Goal: Task Accomplishment & Management: Manage account settings

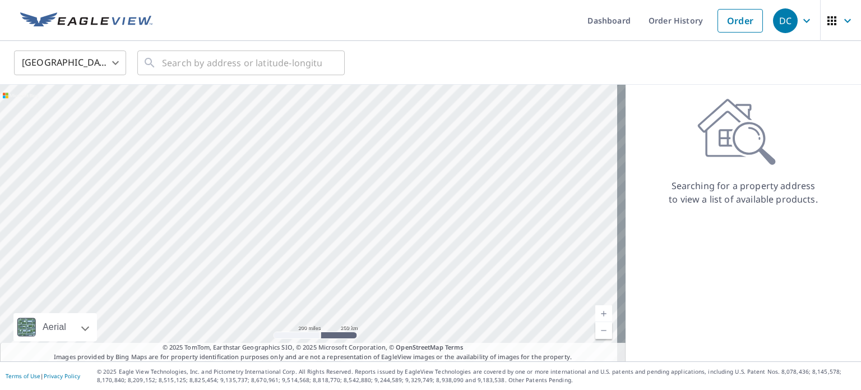
click at [827, 25] on icon "button" at bounding box center [832, 20] width 13 height 13
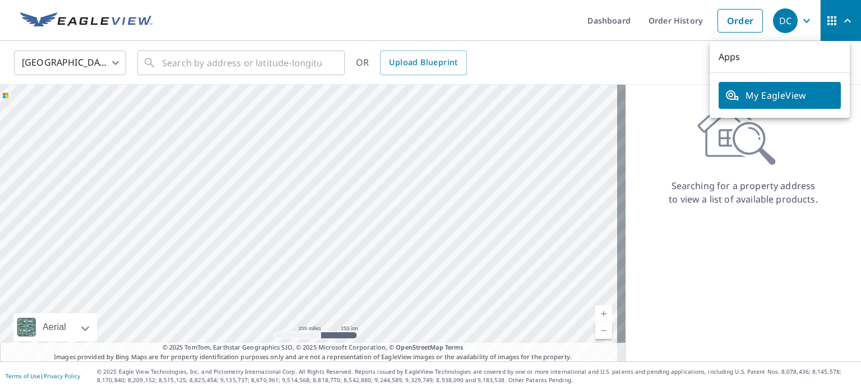
click at [785, 21] on div "DC" at bounding box center [785, 20] width 25 height 25
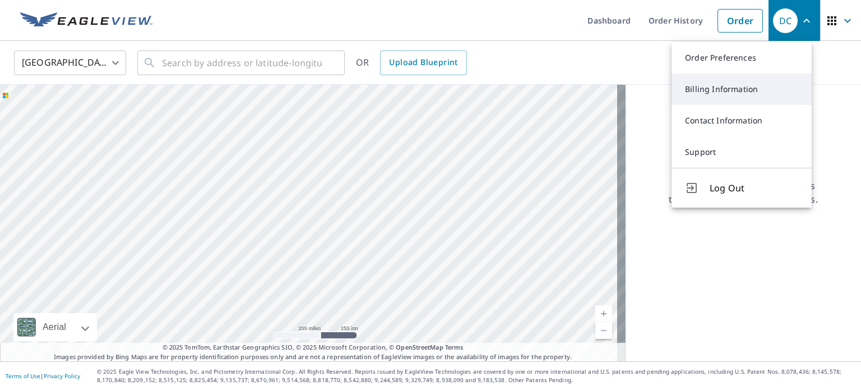
click at [725, 89] on link "Billing Information" at bounding box center [742, 88] width 140 height 31
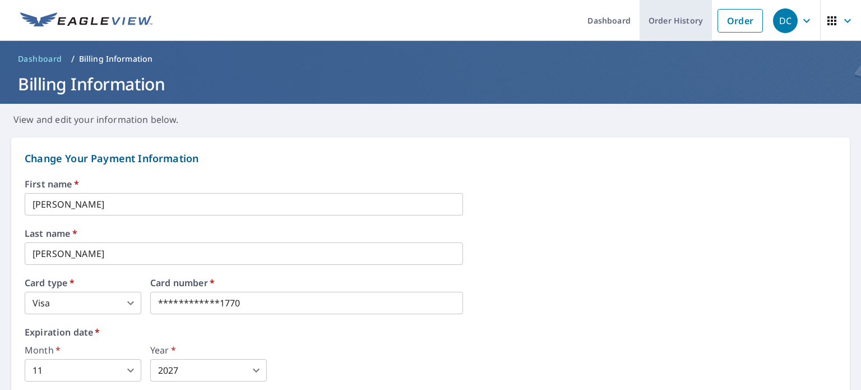
click at [694, 24] on link "Order History" at bounding box center [676, 20] width 72 height 41
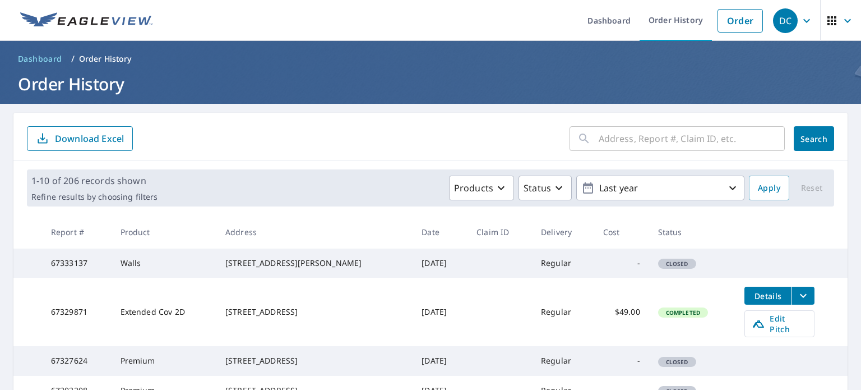
click at [828, 20] on icon "button" at bounding box center [832, 20] width 9 height 9
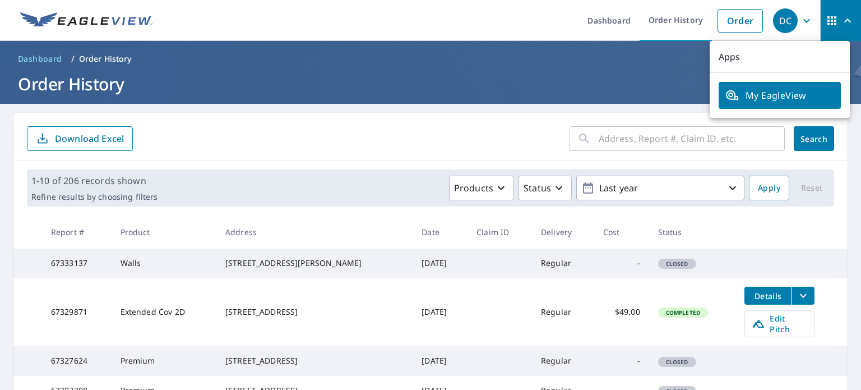
click at [781, 21] on div "DC" at bounding box center [785, 20] width 25 height 25
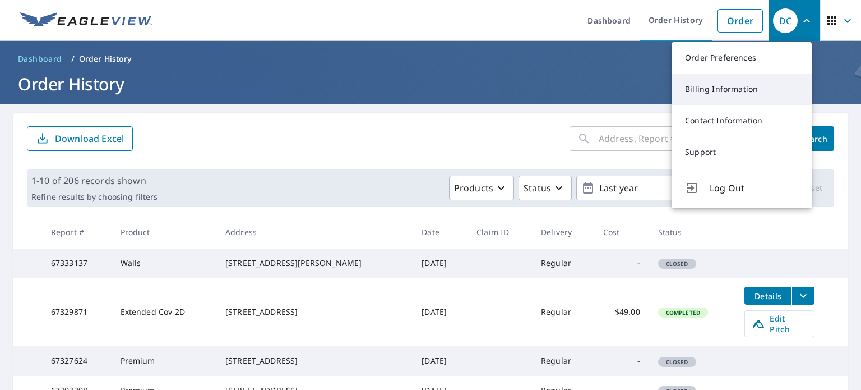
click at [725, 90] on link "Billing Information" at bounding box center [742, 88] width 140 height 31
